Goal: Task Accomplishment & Management: Use online tool/utility

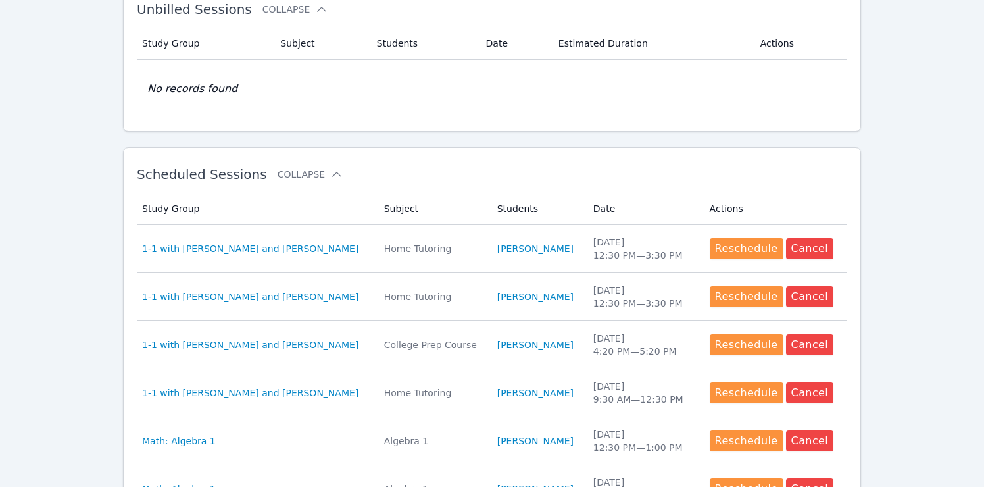
scroll to position [319, 0]
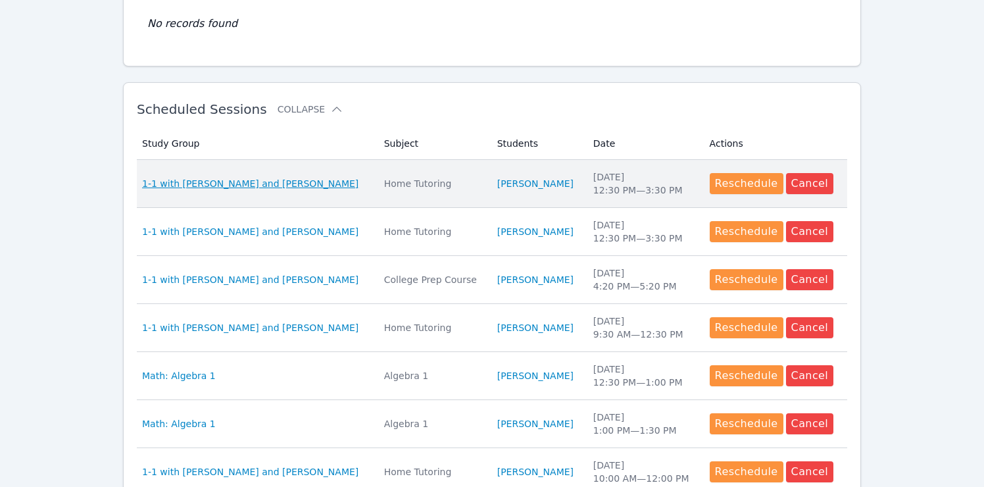
click at [270, 186] on span "1-1 with [PERSON_NAME] and [PERSON_NAME]" at bounding box center [250, 183] width 216 height 13
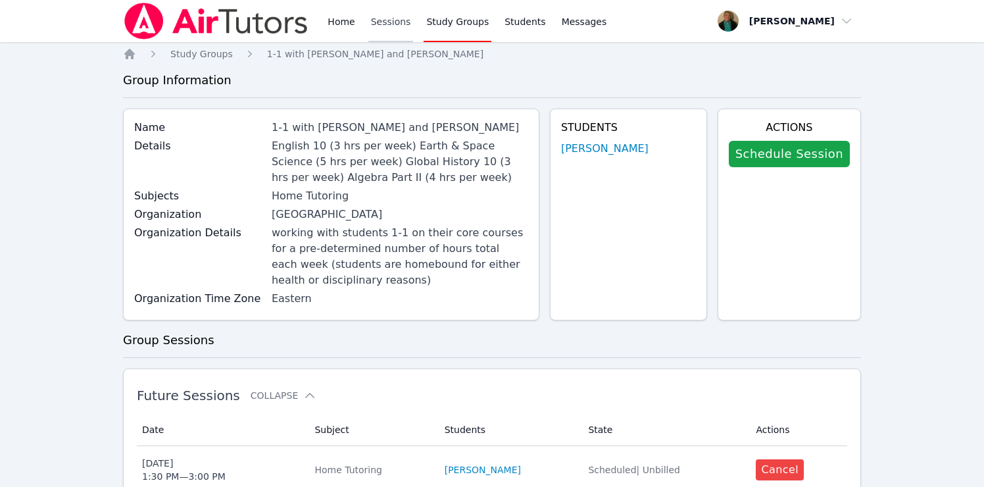
click at [384, 22] on link "Sessions" at bounding box center [390, 21] width 45 height 42
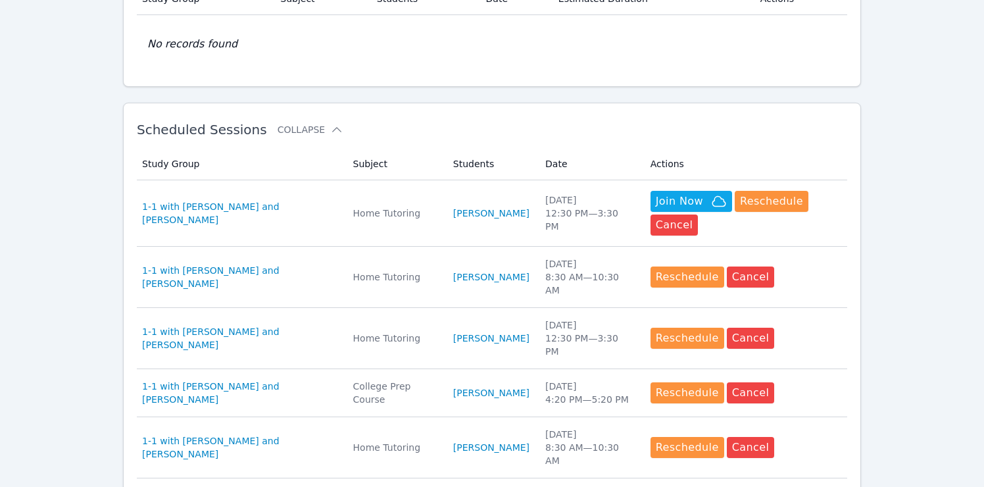
scroll to position [300, 0]
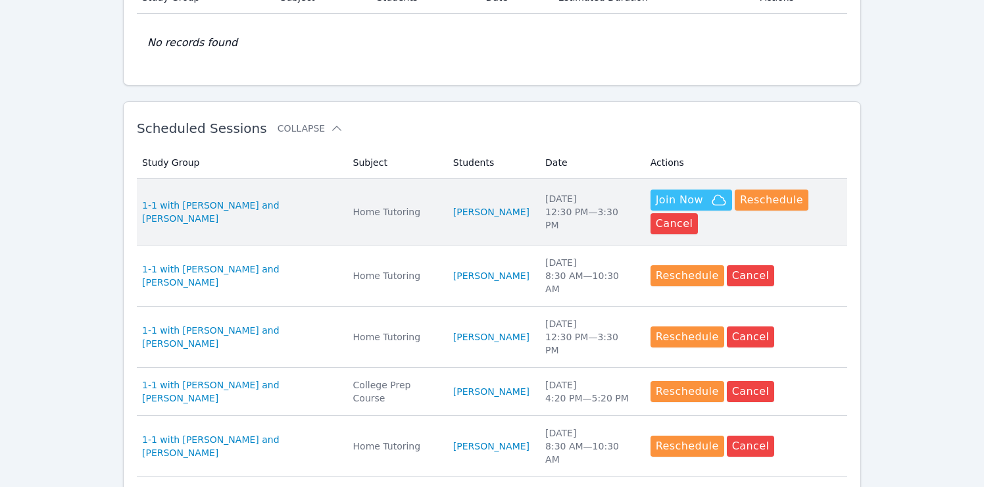
click at [659, 205] on span "Join Now" at bounding box center [679, 200] width 47 height 16
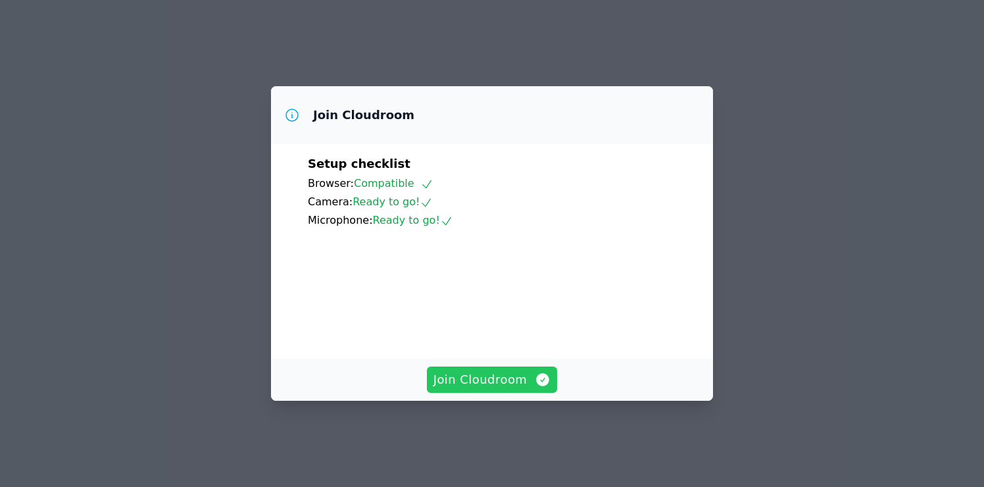
click at [486, 389] on span "Join Cloudroom" at bounding box center [493, 379] width 118 height 18
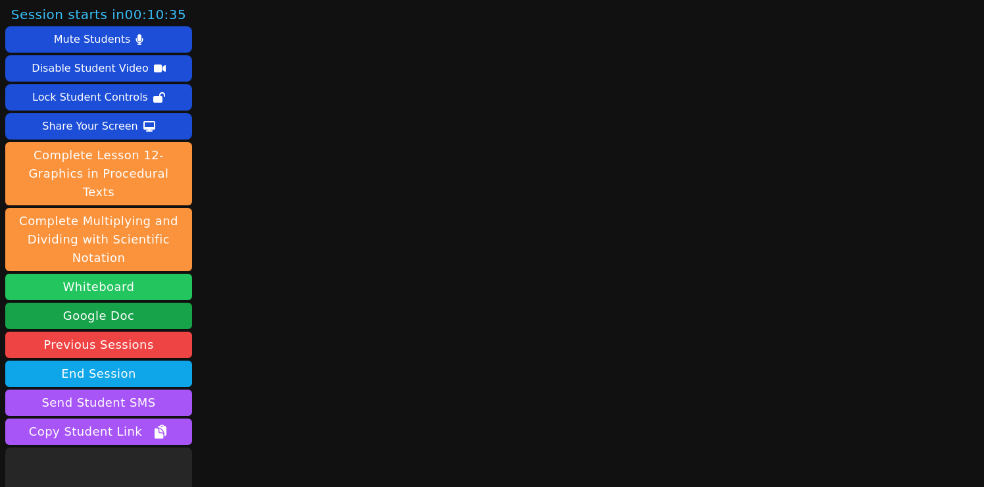
click at [157, 274] on button "Whiteboard" at bounding box center [98, 287] width 187 height 26
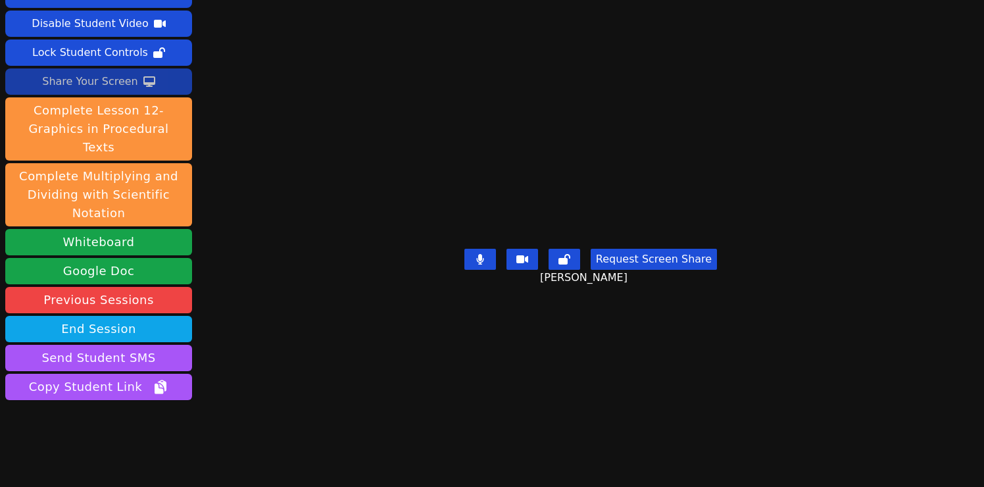
scroll to position [53, 0]
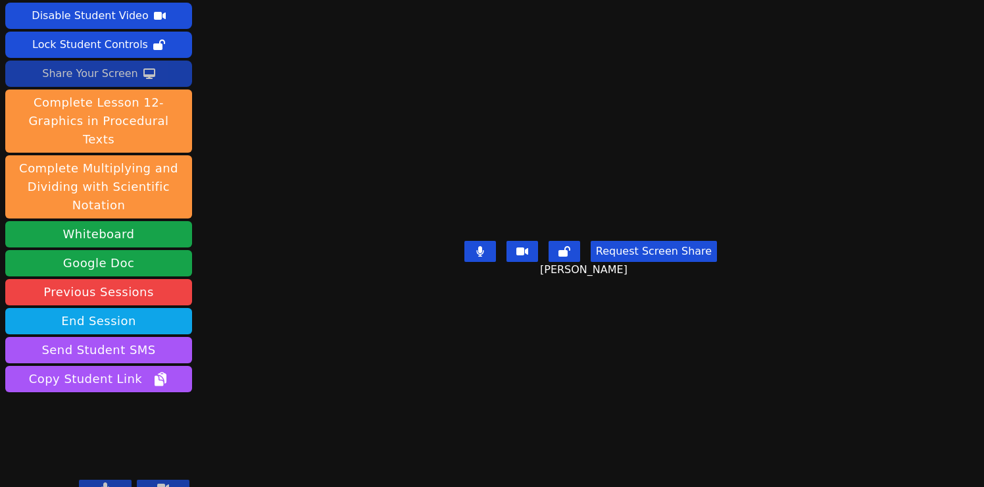
click at [120, 78] on div "Share Your Screen" at bounding box center [90, 73] width 96 height 21
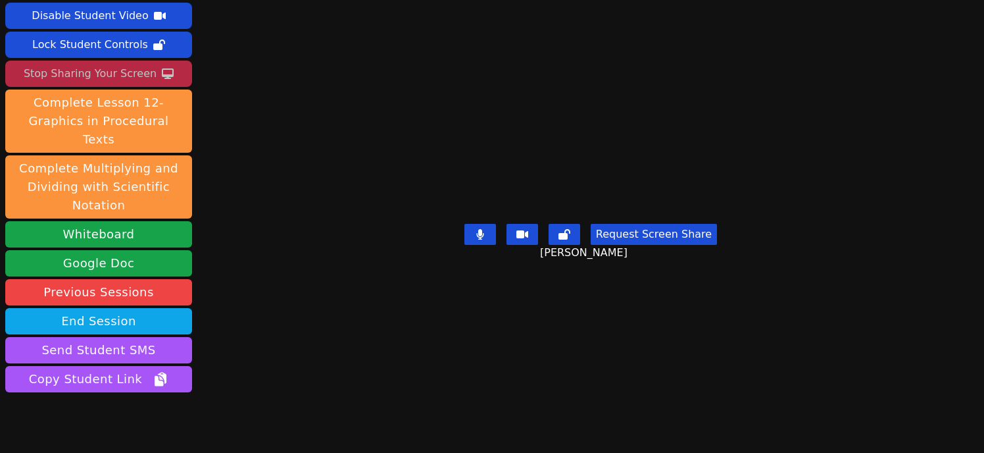
click at [89, 73] on div "Stop Sharing Your Screen" at bounding box center [90, 73] width 133 height 21
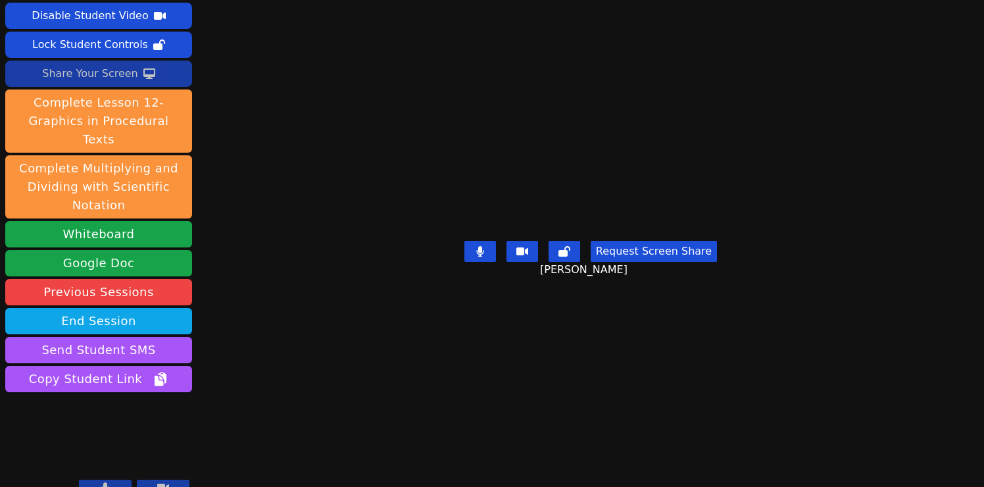
click at [108, 73] on div "Share Your Screen" at bounding box center [90, 73] width 96 height 21
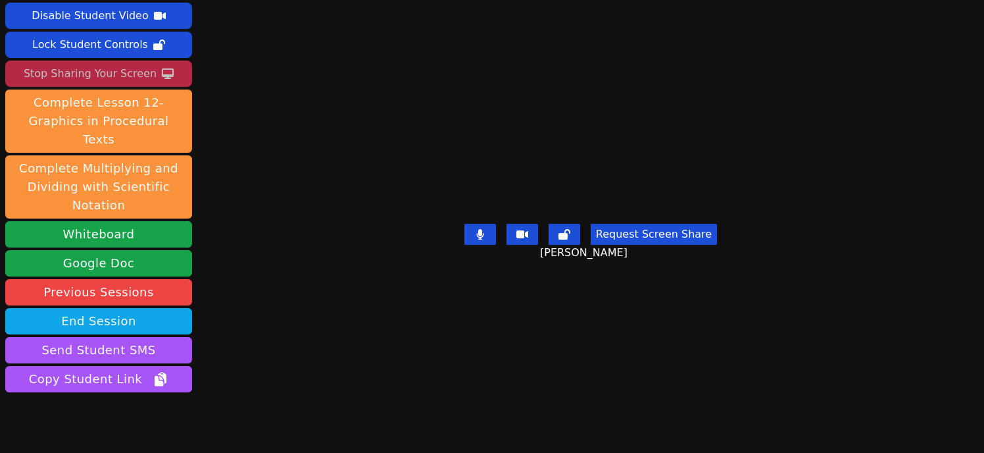
click at [111, 72] on div "Stop Sharing Your Screen" at bounding box center [90, 73] width 133 height 21
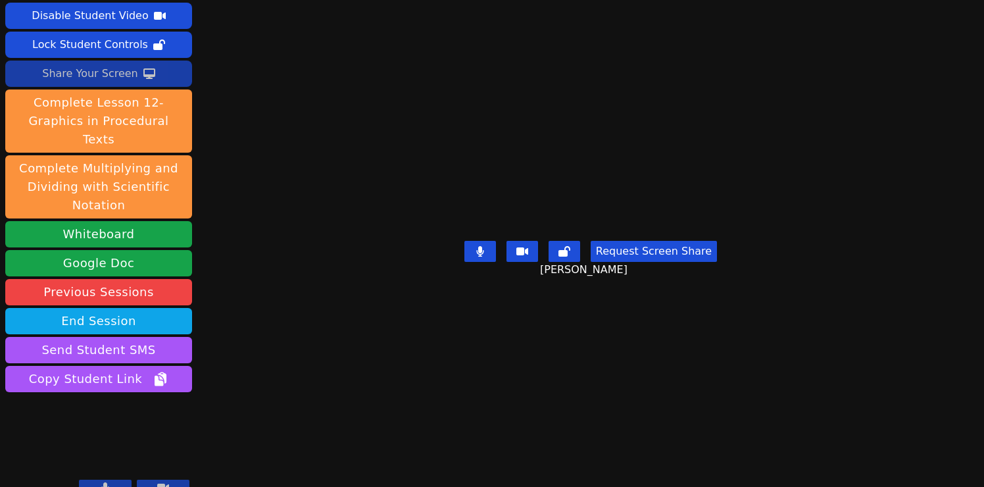
click at [120, 70] on div "Share Your Screen" at bounding box center [90, 73] width 96 height 21
click at [108, 78] on div "Share Your Screen" at bounding box center [90, 73] width 96 height 21
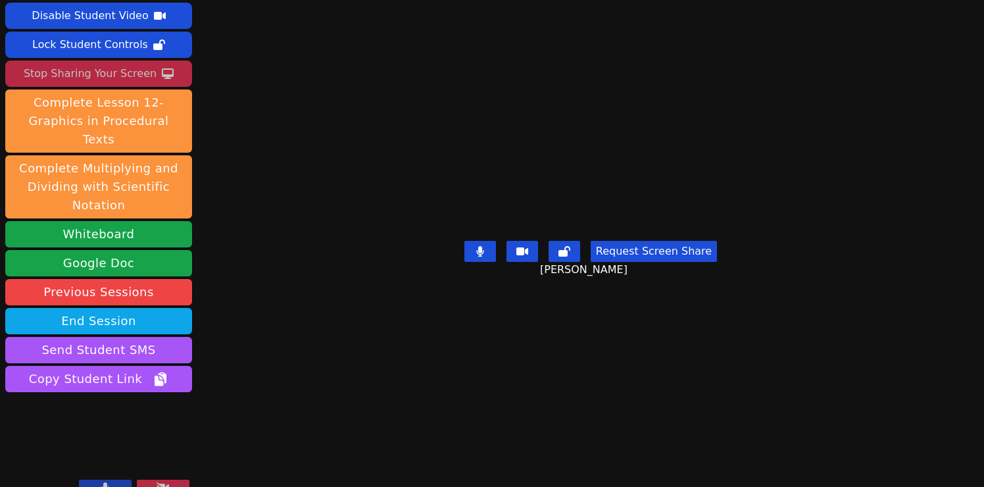
click at [659, 262] on button "Request Screen Share" at bounding box center [654, 251] width 126 height 21
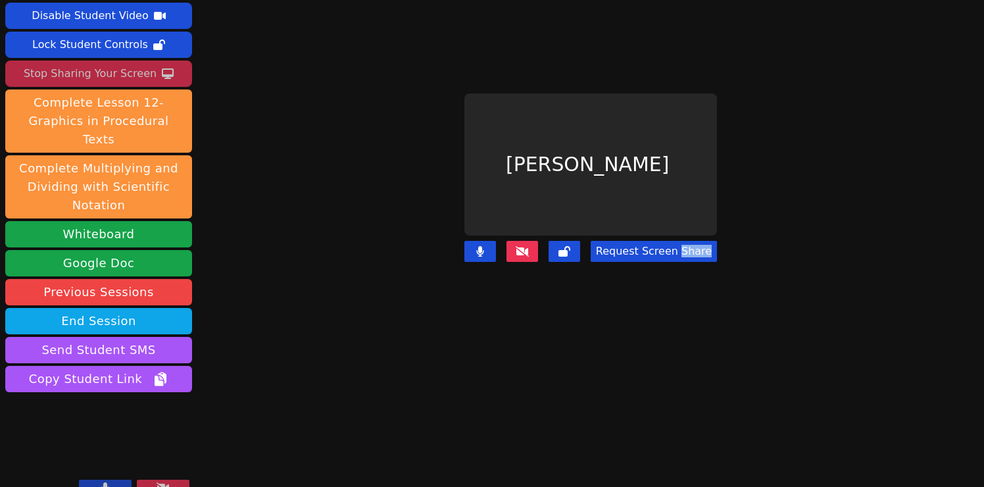
click at [659, 353] on main "Blake Hafner Request Screen Share" at bounding box center [591, 190] width 431 height 487
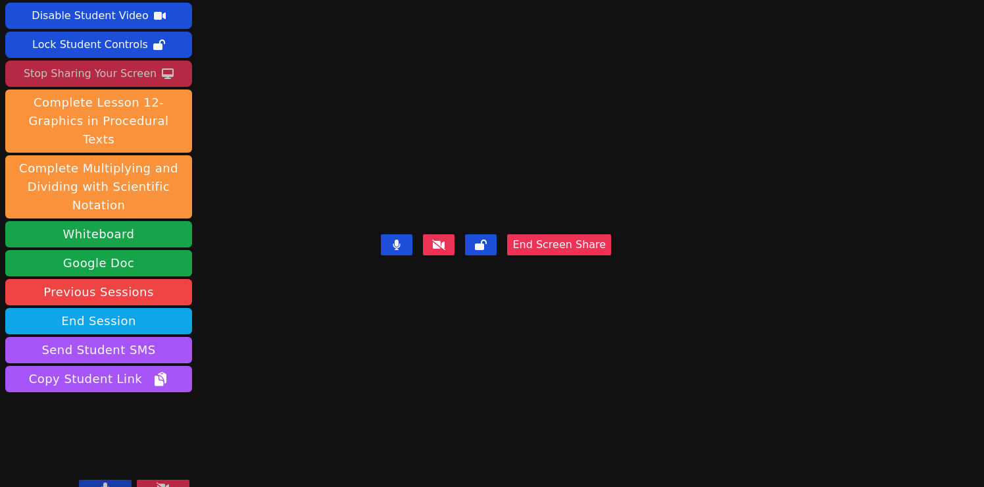
click at [611, 255] on button "End Screen Share" at bounding box center [559, 244] width 104 height 21
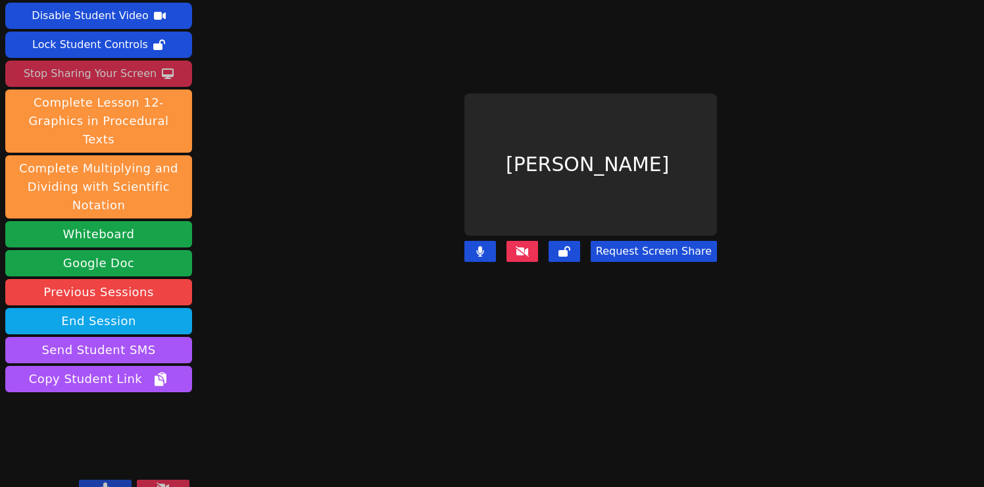
click at [642, 247] on button "Request Screen Share" at bounding box center [654, 251] width 126 height 21
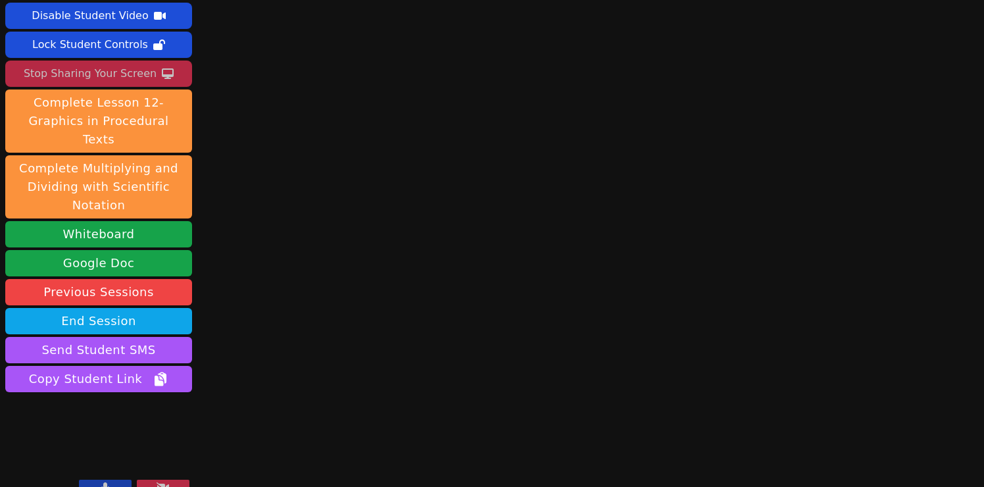
click at [101, 482] on icon at bounding box center [105, 487] width 8 height 11
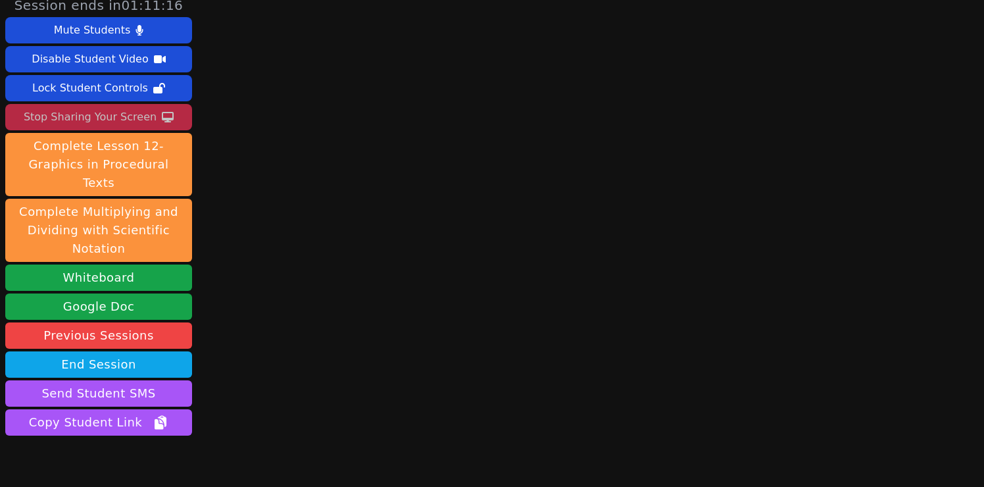
scroll to position [0, 0]
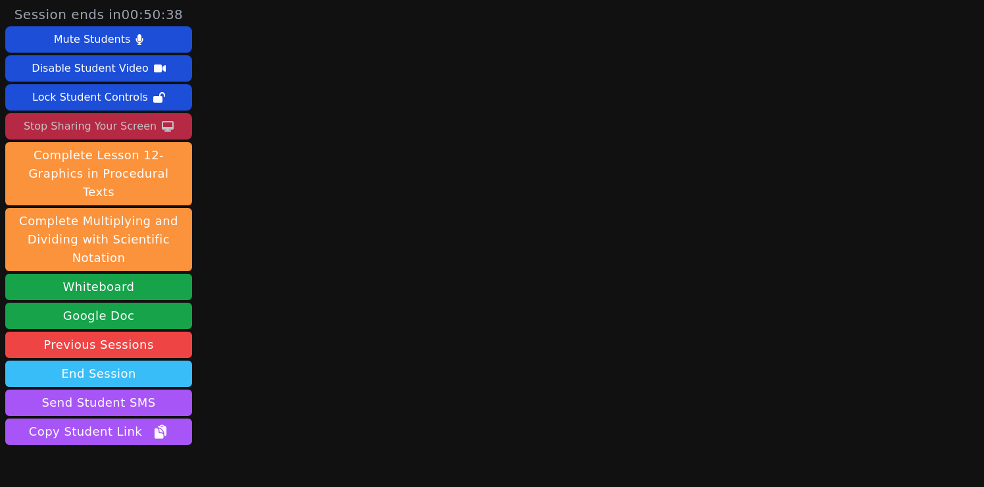
click at [113, 361] on button "End Session" at bounding box center [98, 374] width 187 height 26
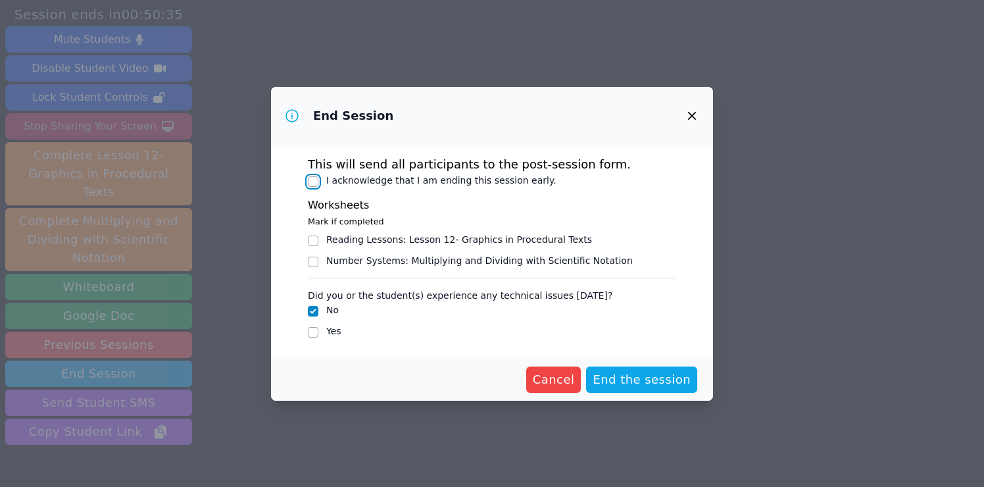
click at [309, 178] on input "I acknowledge that I am ending this session early." at bounding box center [313, 181] width 11 height 11
checkbox input "true"
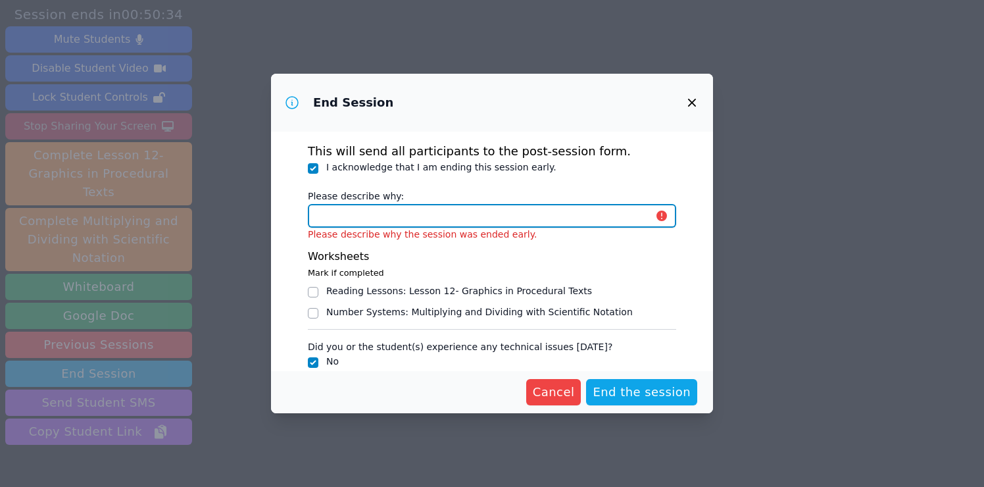
click at [355, 224] on input "Please describe why:" at bounding box center [492, 216] width 368 height 24
type input "student ended session early"
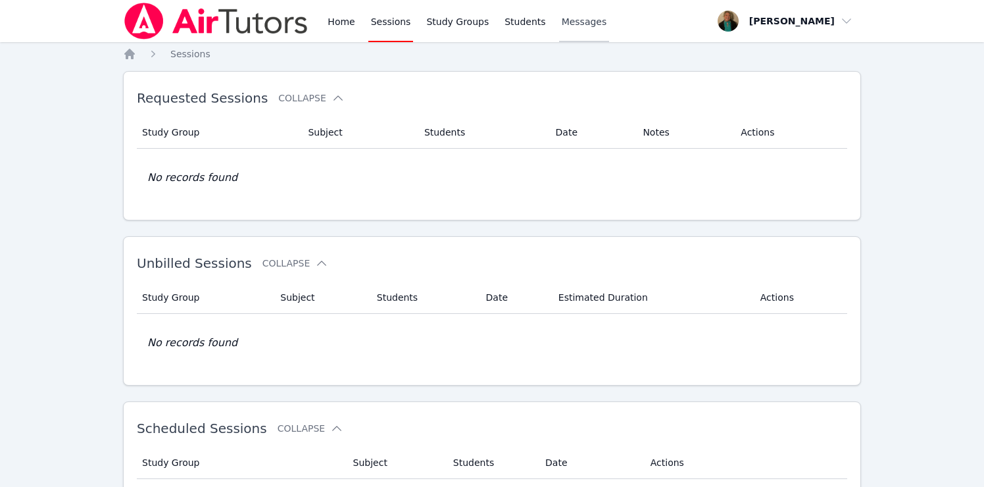
click at [594, 22] on span "Messages" at bounding box center [584, 21] width 45 height 13
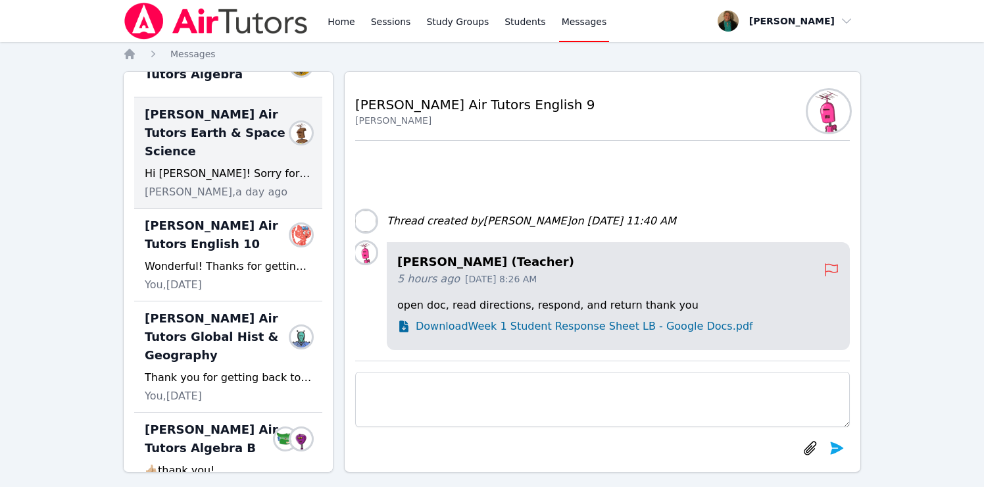
scroll to position [308, 0]
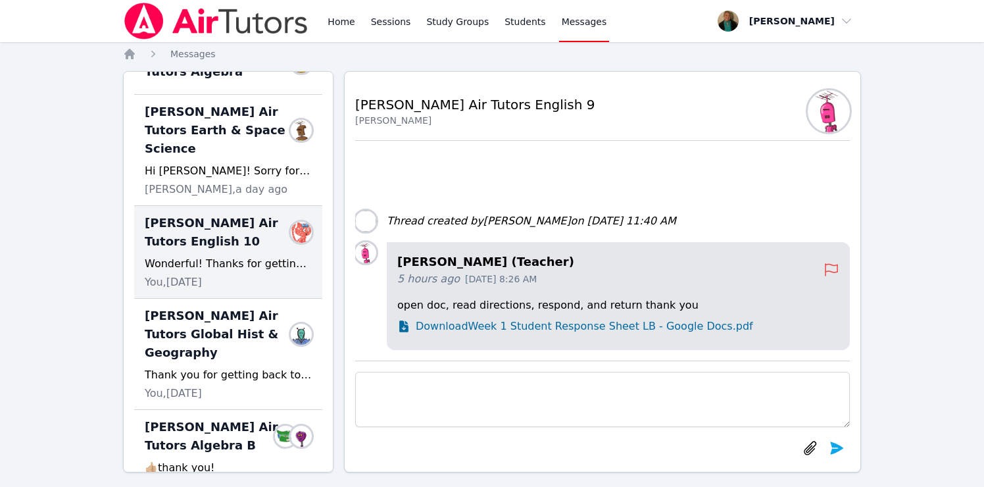
click at [239, 256] on div "Wonderful! Thanks for getting back to me! Have a great weekend [PERSON_NAME]! […" at bounding box center [228, 264] width 167 height 16
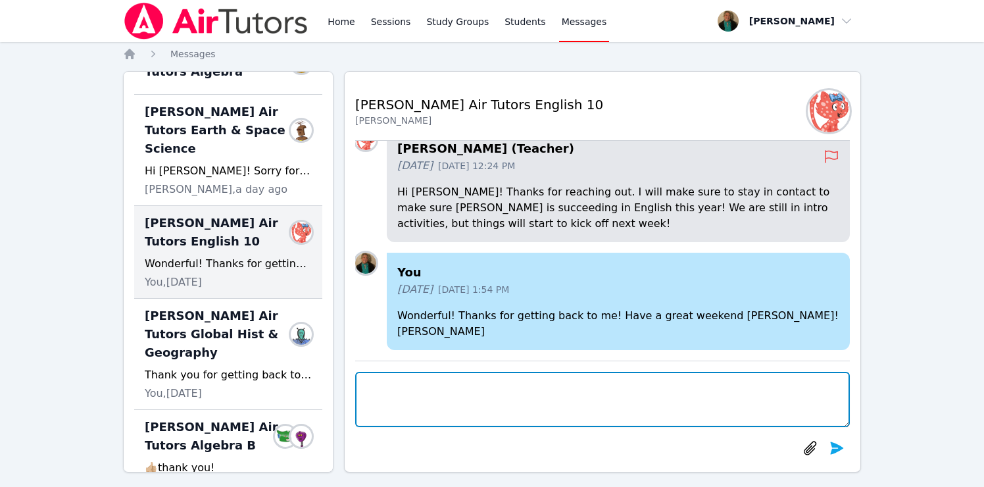
click at [417, 401] on textarea at bounding box center [602, 399] width 495 height 55
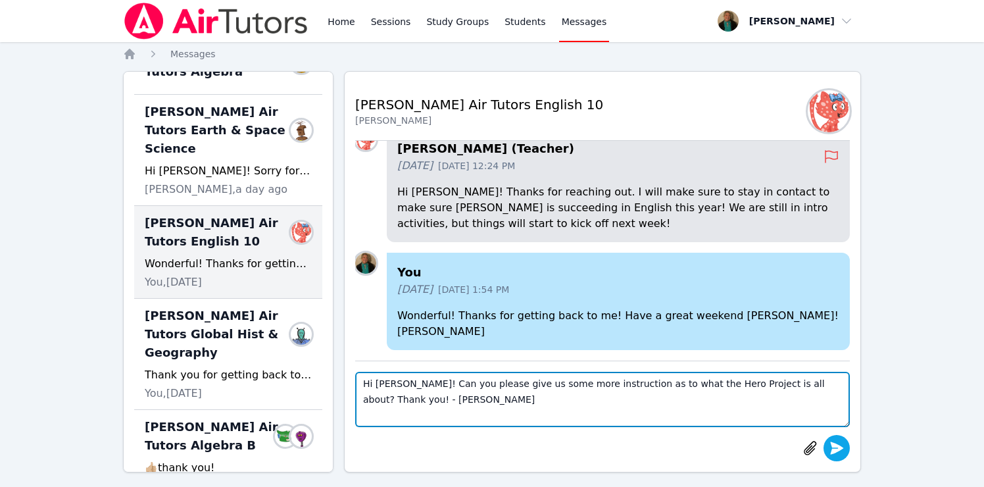
type textarea "Hi [PERSON_NAME]! Can you please give us some more instruction as to what the H…"
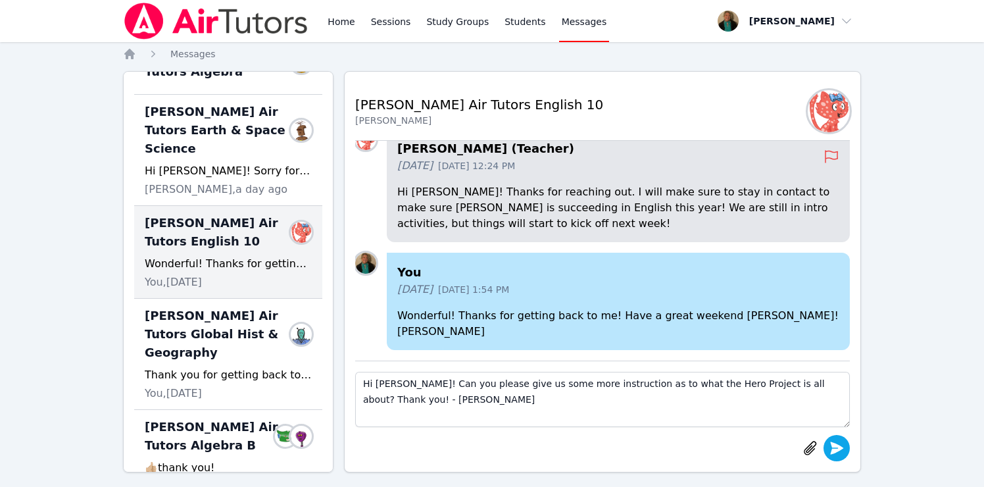
click at [833, 447] on icon "submit" at bounding box center [837, 447] width 13 height 13
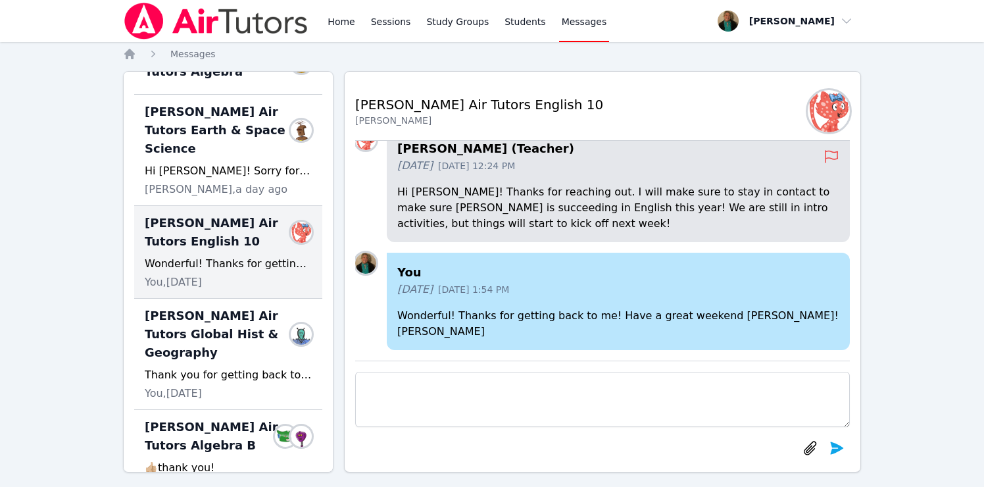
scroll to position [0, 0]
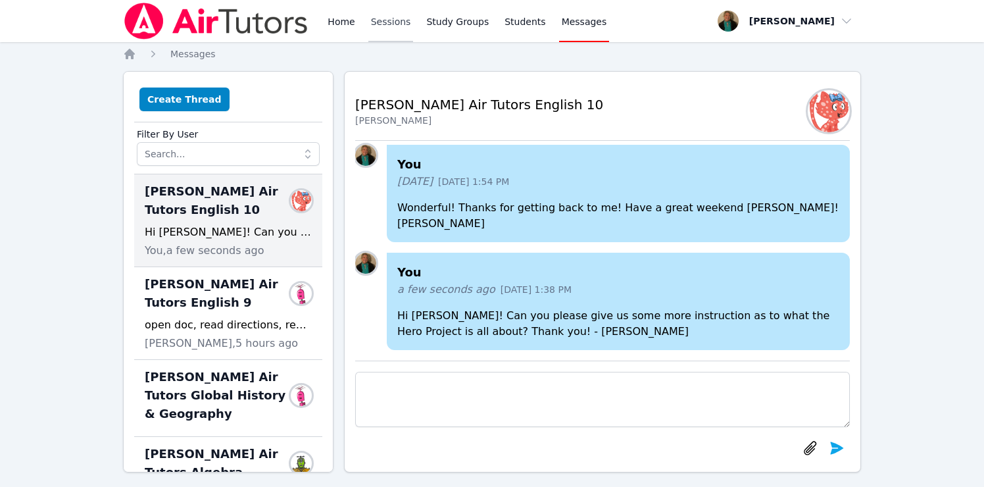
click at [383, 24] on link "Sessions" at bounding box center [390, 21] width 45 height 42
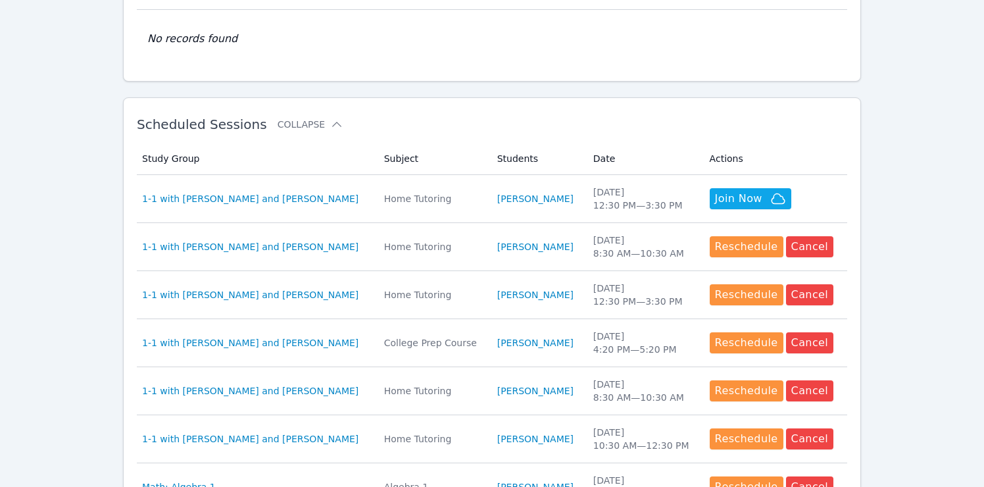
scroll to position [305, 0]
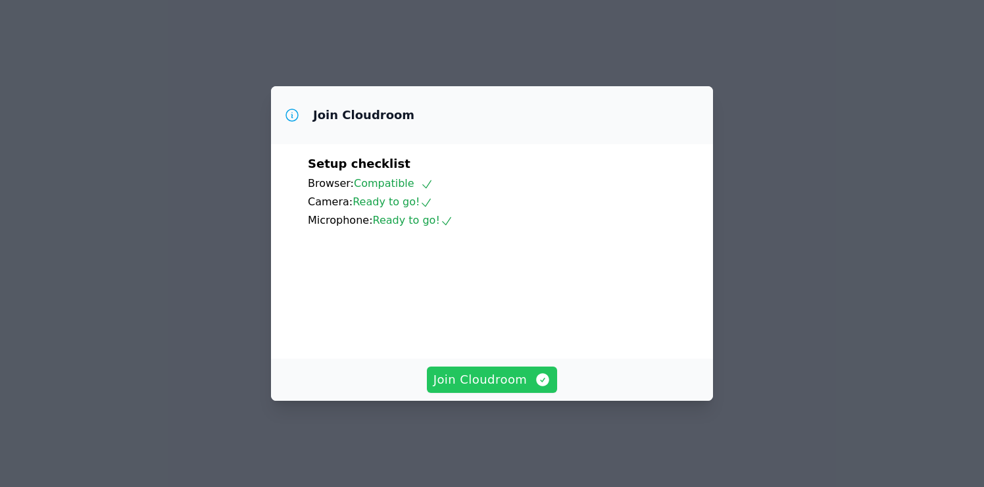
click at [470, 387] on span "Join Cloudroom" at bounding box center [493, 379] width 118 height 18
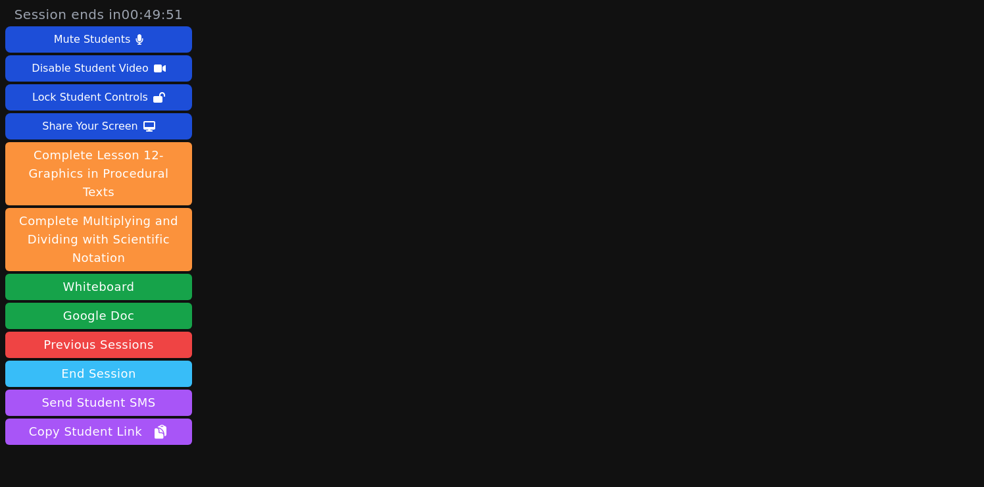
click at [126, 361] on button "End Session" at bounding box center [98, 374] width 187 height 26
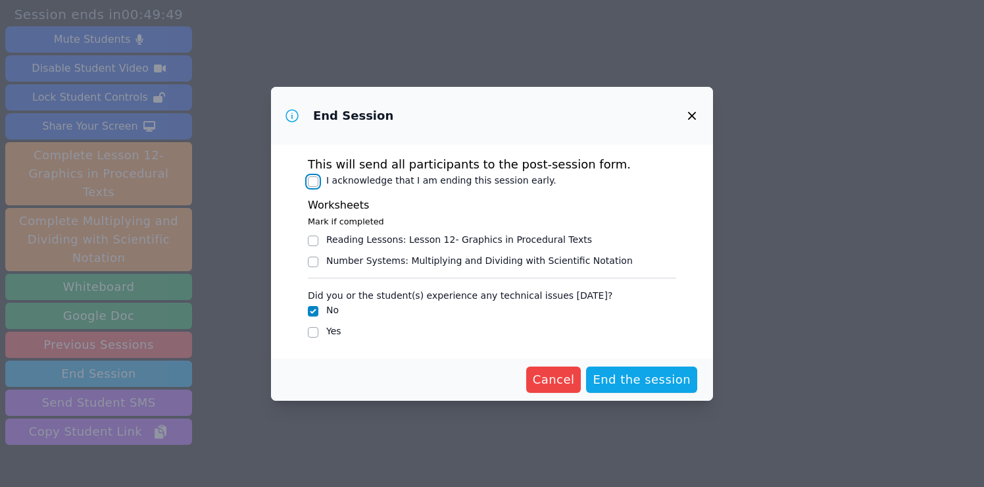
click at [310, 183] on input "I acknowledge that I am ending this session early." at bounding box center [313, 181] width 11 height 11
checkbox input "true"
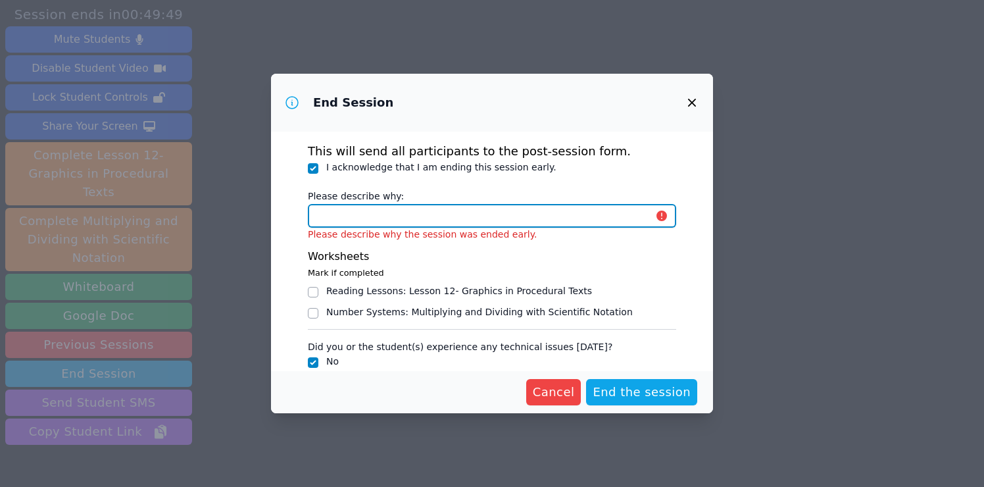
click at [354, 225] on input "Please describe why:" at bounding box center [492, 216] width 368 height 24
type input "student ended session early"
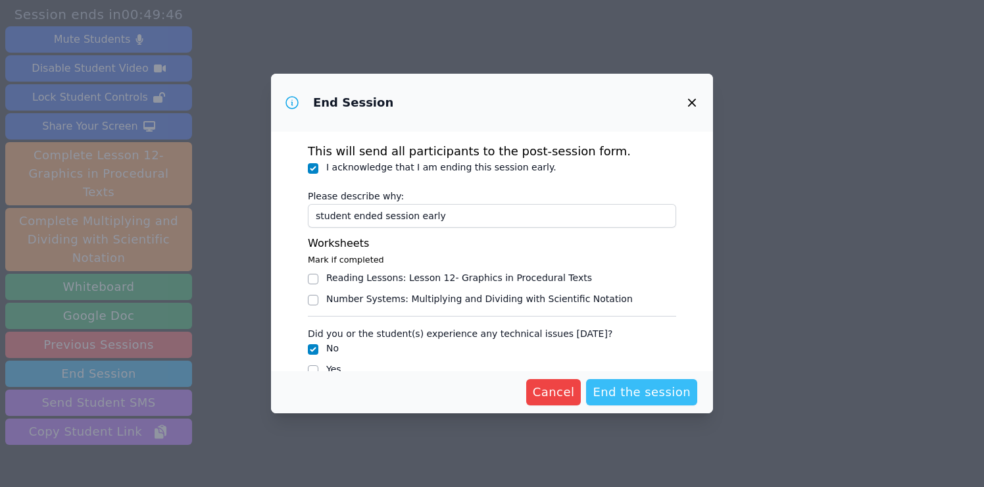
click at [625, 392] on span "End the session" at bounding box center [642, 392] width 98 height 18
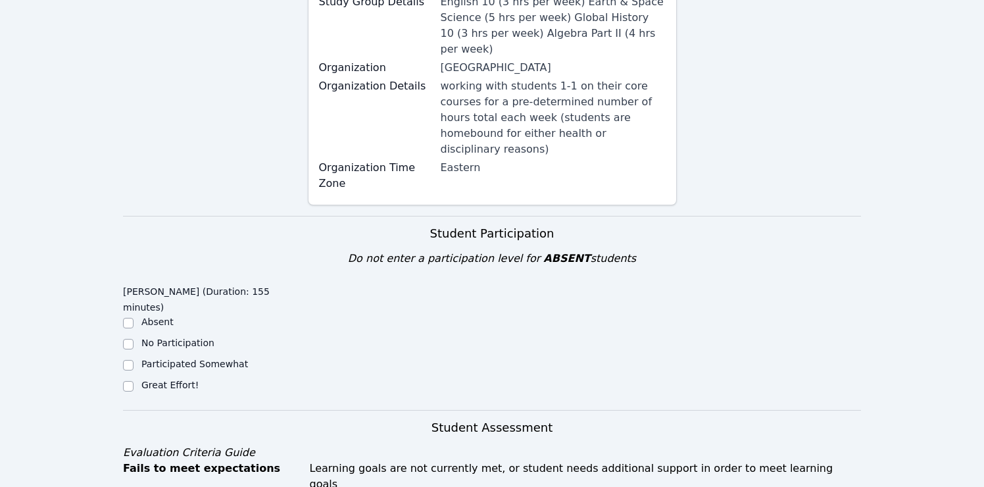
scroll to position [251, 0]
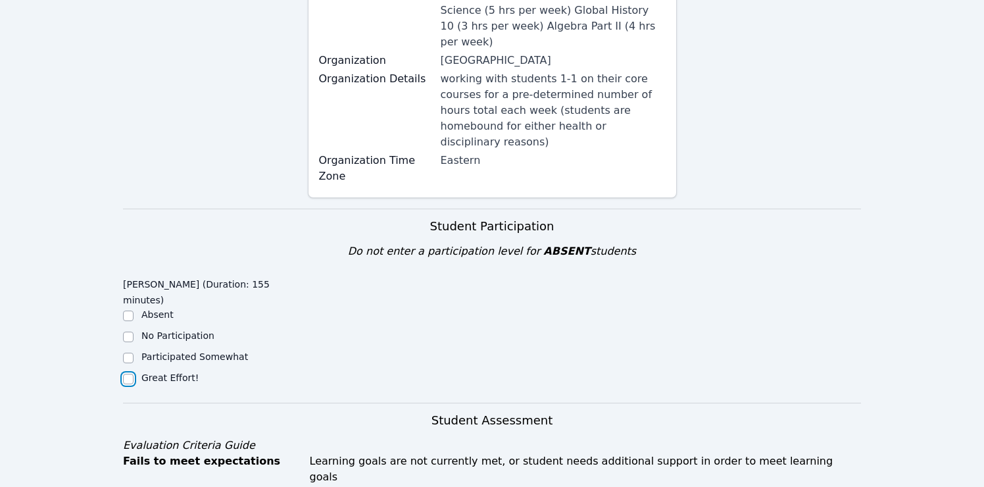
click at [128, 374] on input "Great Effort!" at bounding box center [128, 379] width 11 height 11
checkbox input "true"
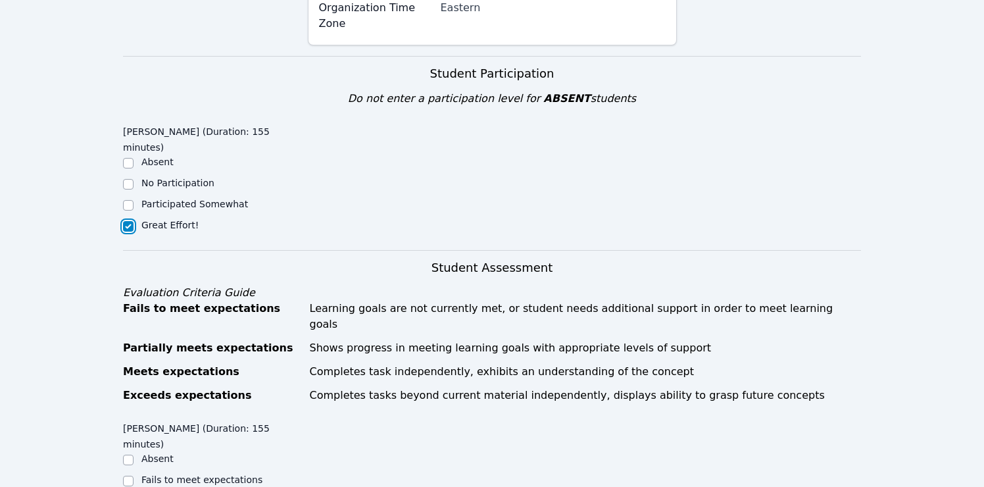
scroll to position [384, 0]
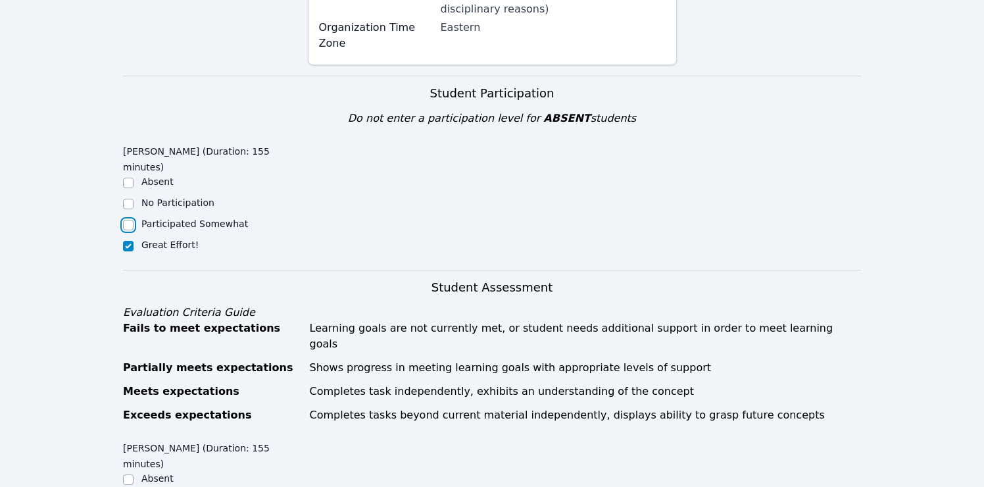
click at [128, 220] on input "Participated Somewhat" at bounding box center [128, 225] width 11 height 11
checkbox input "true"
checkbox input "false"
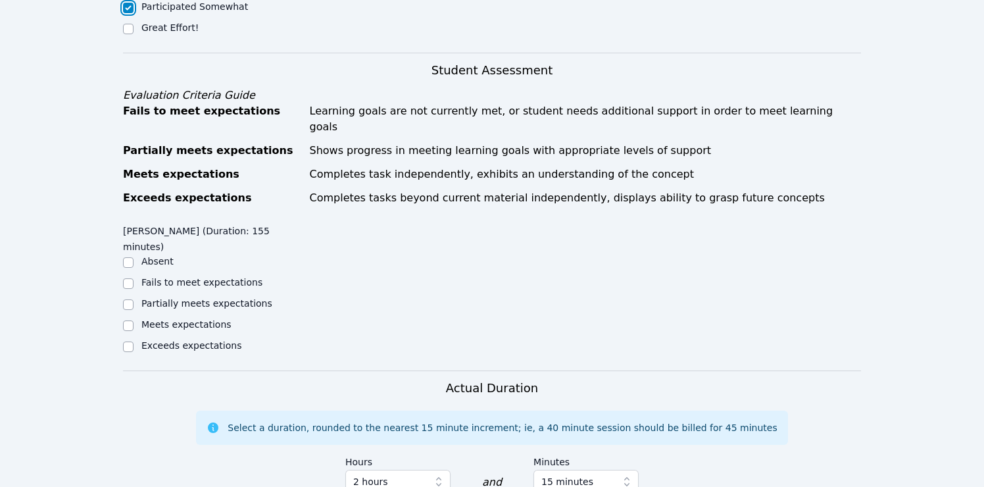
scroll to position [604, 0]
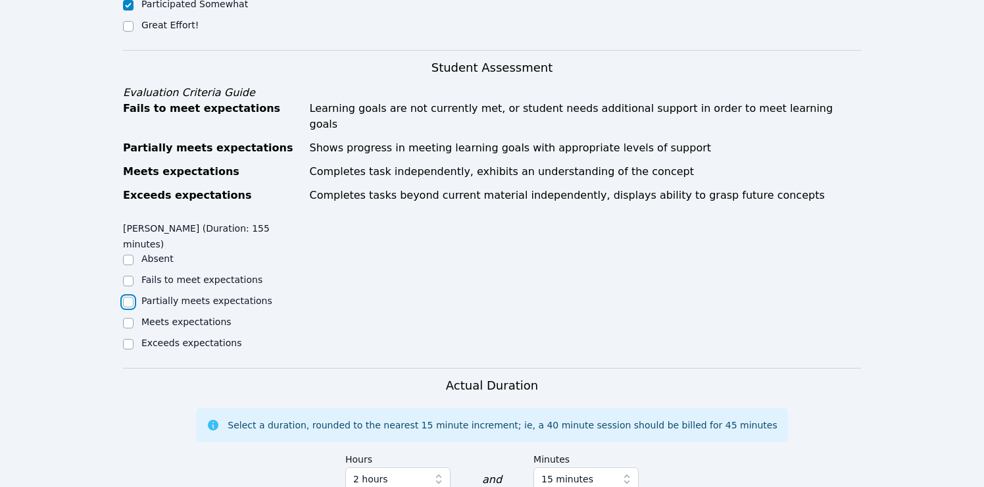
click at [130, 297] on input "Partially meets expectations" at bounding box center [128, 302] width 11 height 11
checkbox input "true"
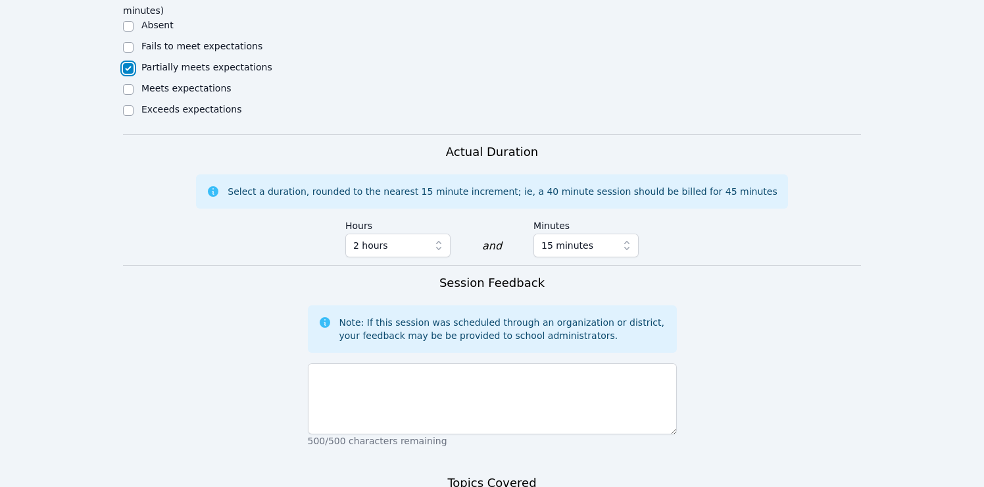
scroll to position [863, 0]
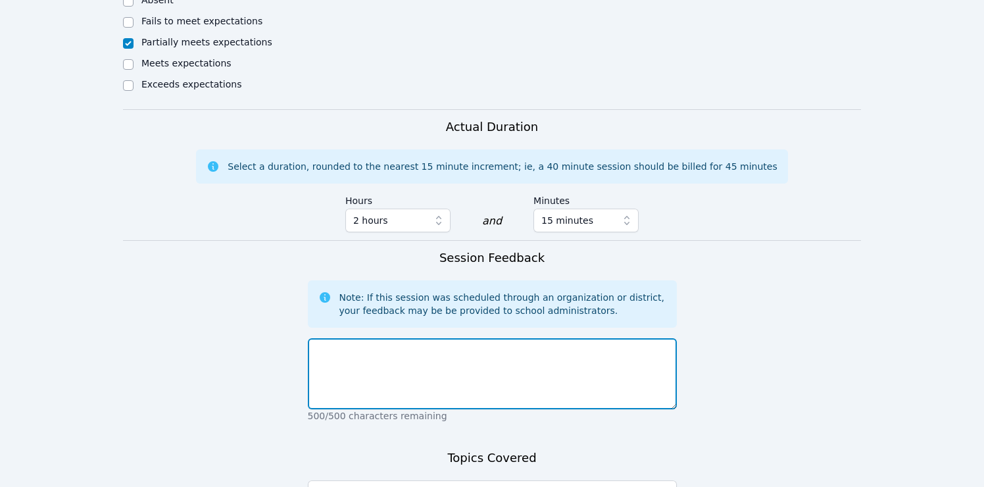
click at [338, 338] on textarea at bounding box center [492, 373] width 369 height 71
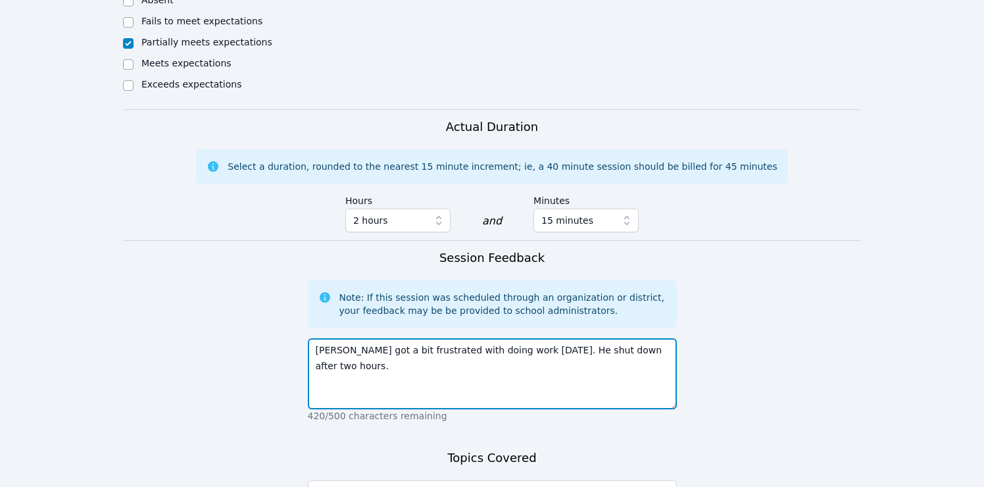
type textarea "[PERSON_NAME] got a bit frustrated with doing work [DATE]. He shut down after t…"
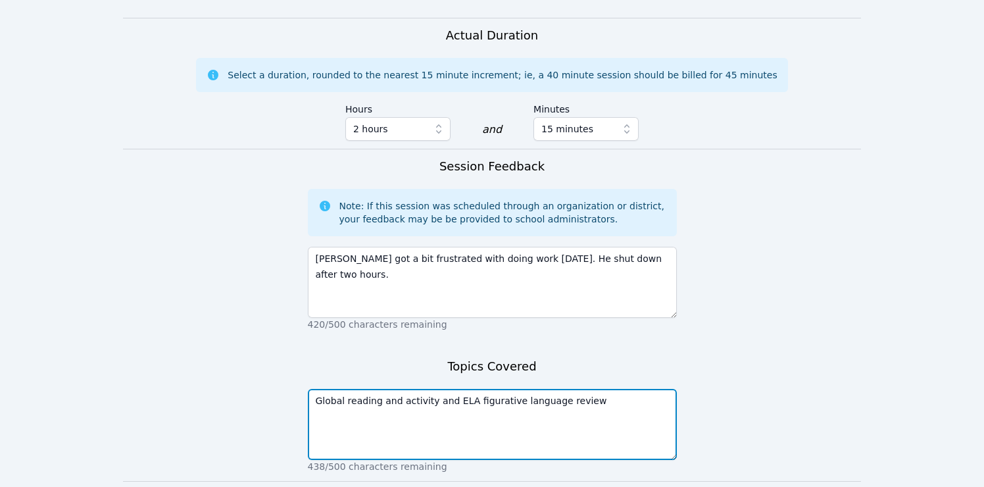
type textarea "Global reading and activity and ELA figurative language review"
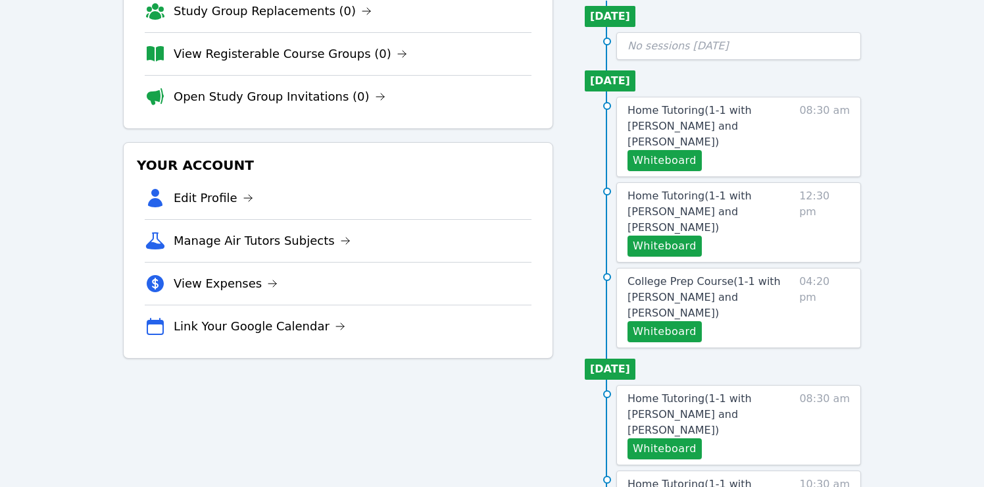
scroll to position [159, 0]
